Goal: Navigation & Orientation: Find specific page/section

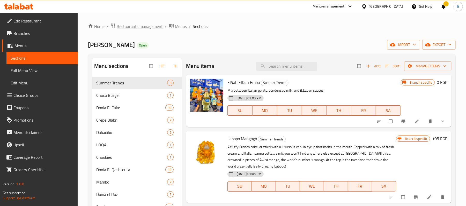
click at [116, 28] on span "breadcrumb" at bounding box center [113, 26] width 6 height 7
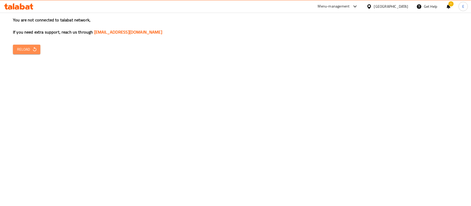
click at [30, 49] on span "Reload" at bounding box center [26, 49] width 19 height 6
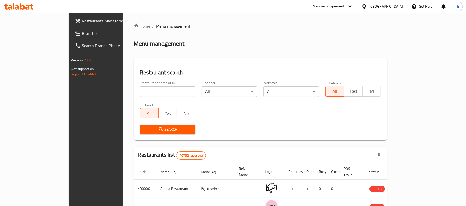
click at [82, 34] on span "Branches" at bounding box center [112, 33] width 60 height 6
